Goal: Information Seeking & Learning: Learn about a topic

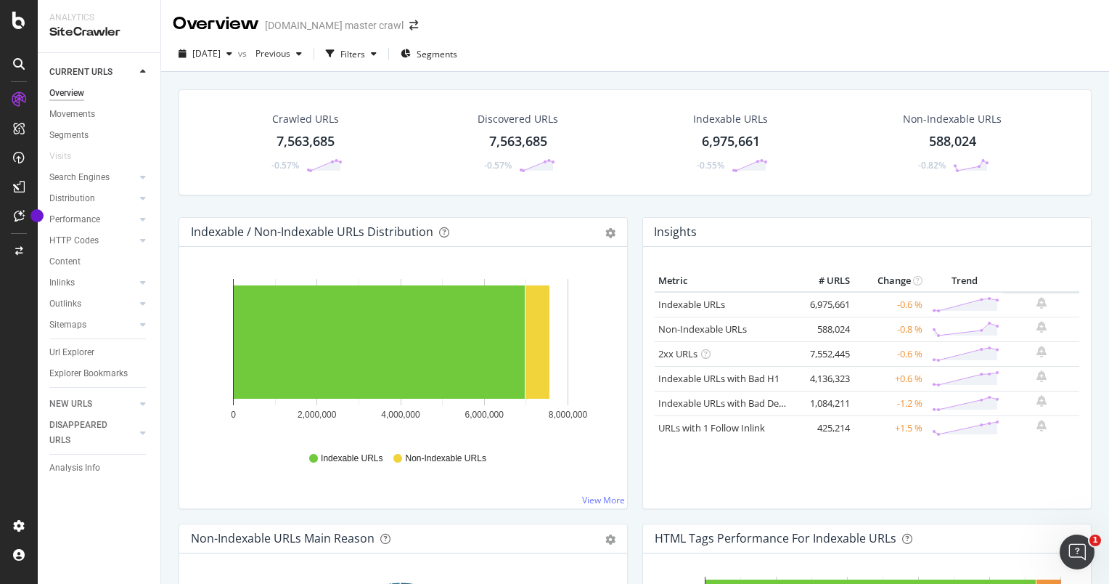
click at [303, 140] on div "7,563,685" at bounding box center [306, 141] width 58 height 19
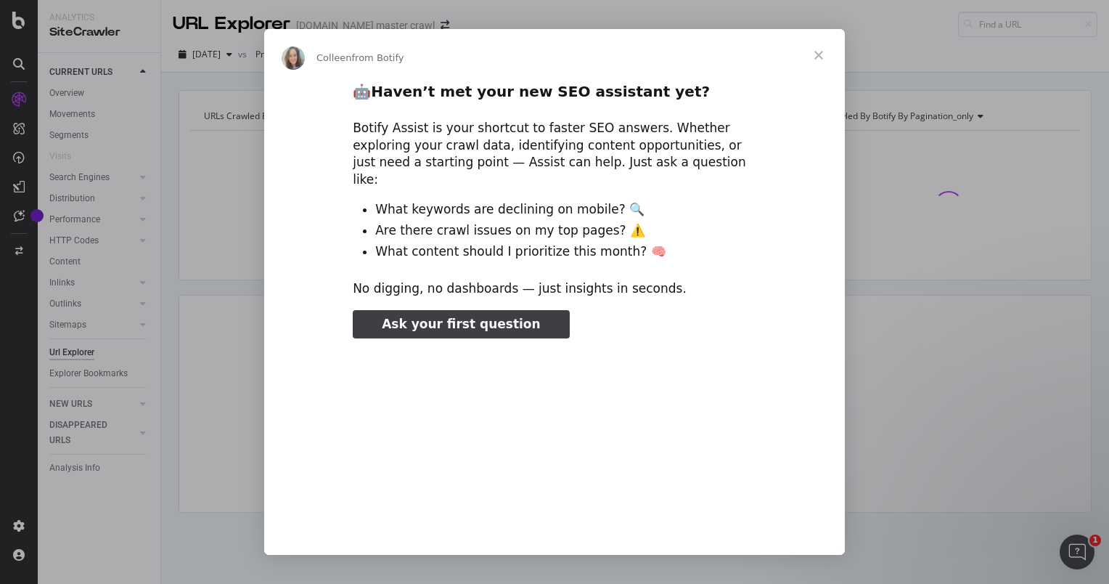
click at [824, 62] on span "Close" at bounding box center [819, 55] width 52 height 52
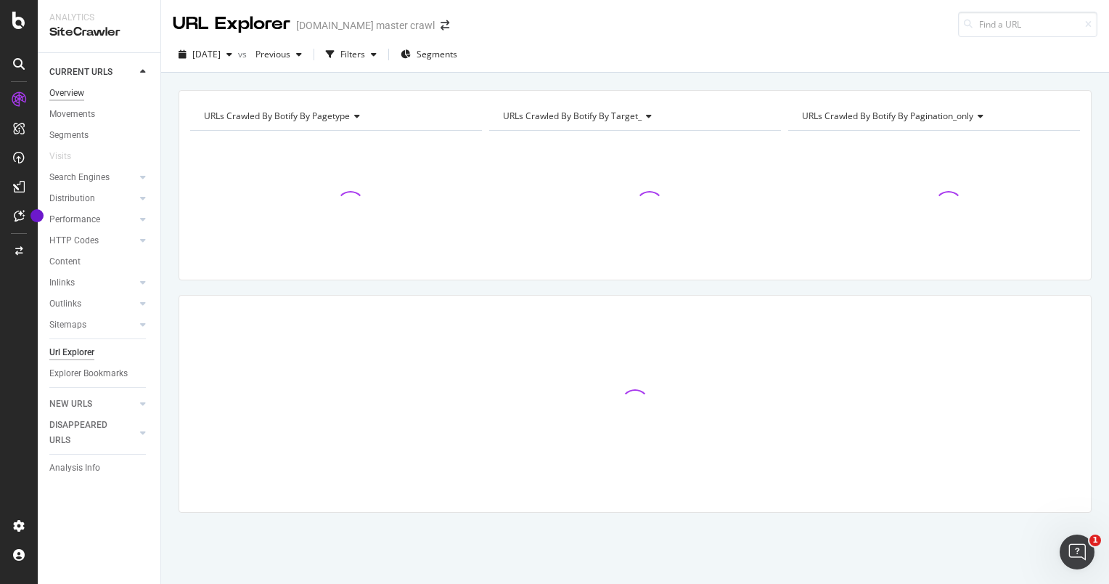
click at [55, 95] on div "Overview" at bounding box center [66, 93] width 35 height 15
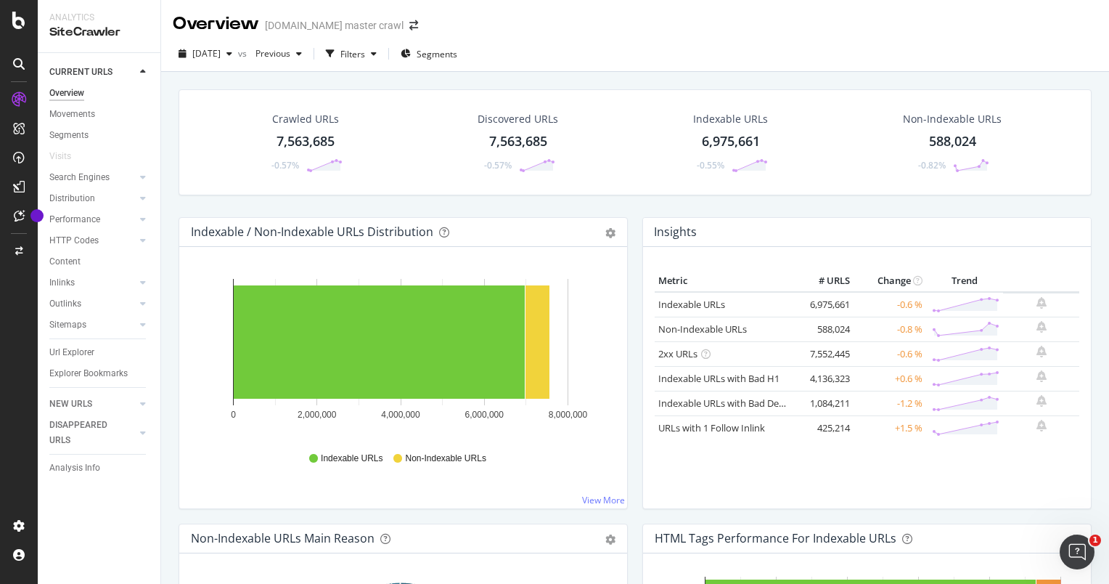
click at [55, 95] on div "Overview" at bounding box center [66, 93] width 35 height 15
click at [457, 63] on div "Segments" at bounding box center [429, 54] width 57 height 22
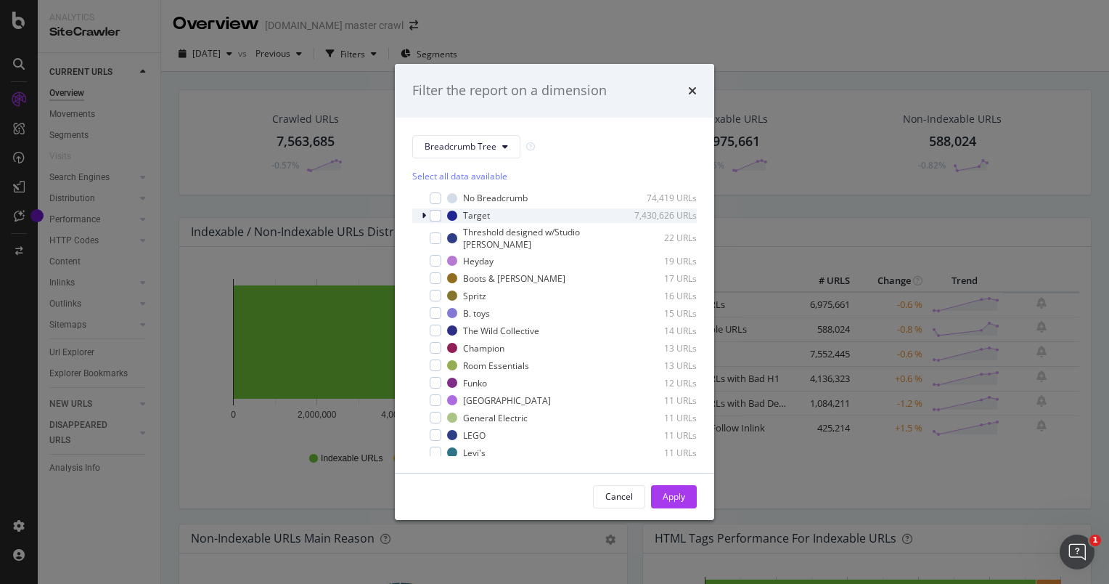
click at [422, 215] on icon "modal" at bounding box center [424, 215] width 4 height 9
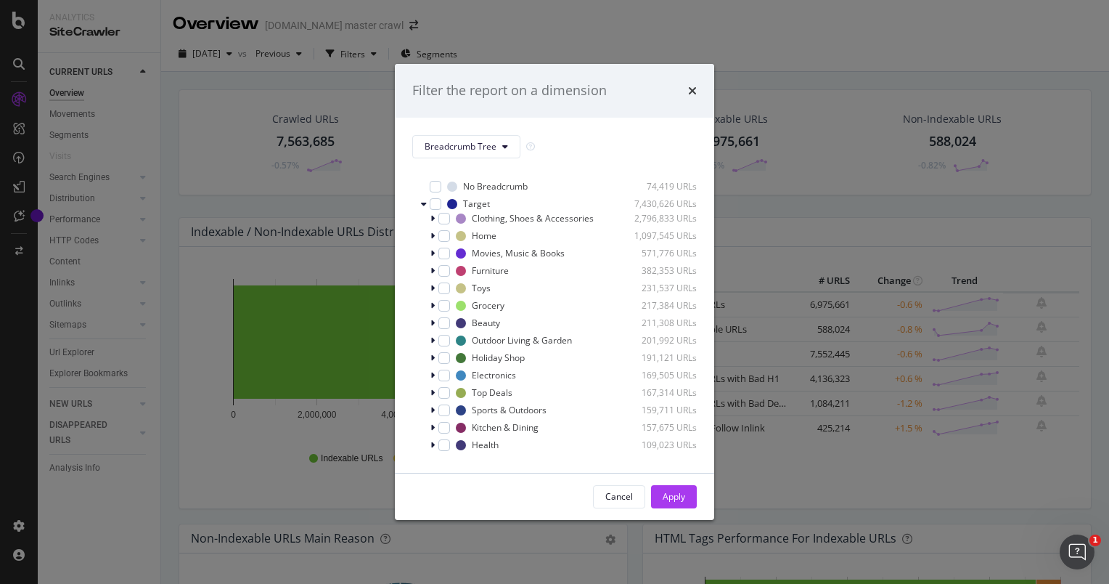
scroll to position [3, 0]
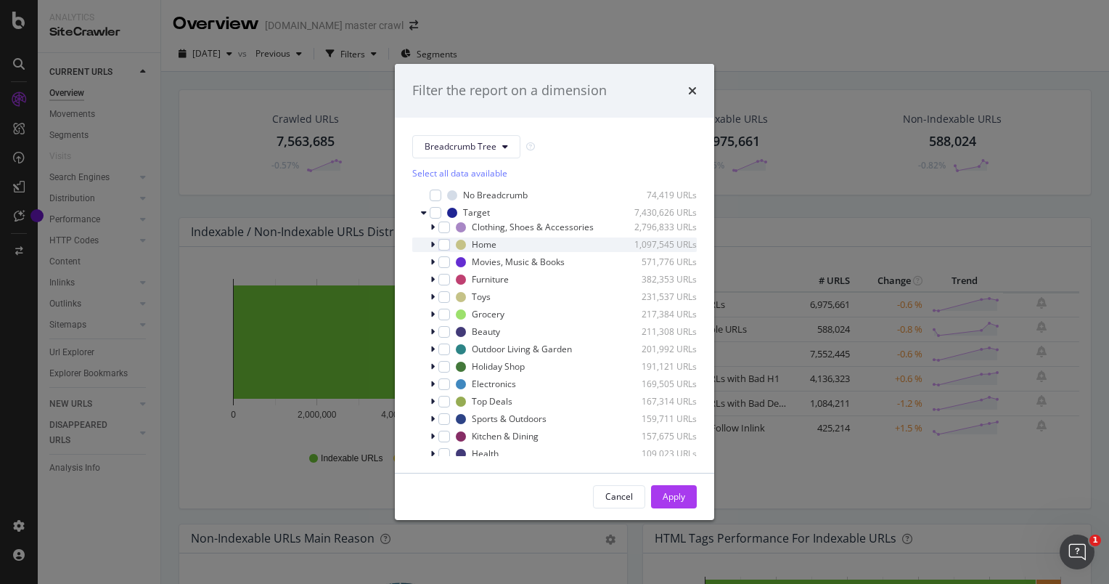
click at [434, 243] on icon "modal" at bounding box center [432, 244] width 4 height 9
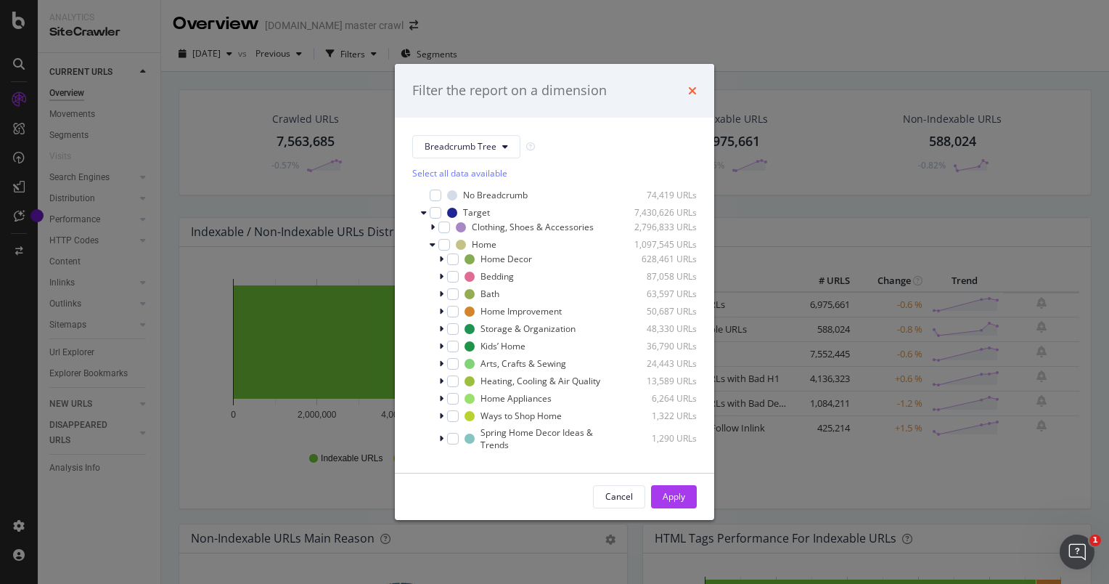
click at [694, 92] on icon "times" at bounding box center [692, 91] width 9 height 12
